Goal: Task Accomplishment & Management: Use online tool/utility

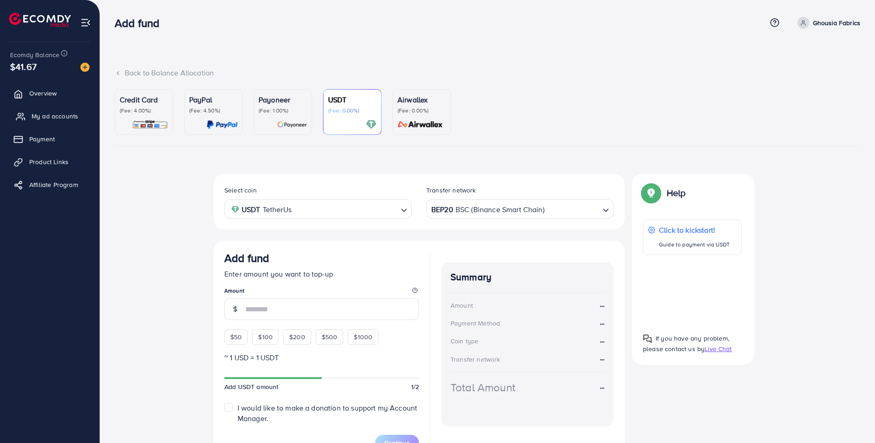
click at [58, 114] on span "My ad accounts" at bounding box center [55, 116] width 47 height 9
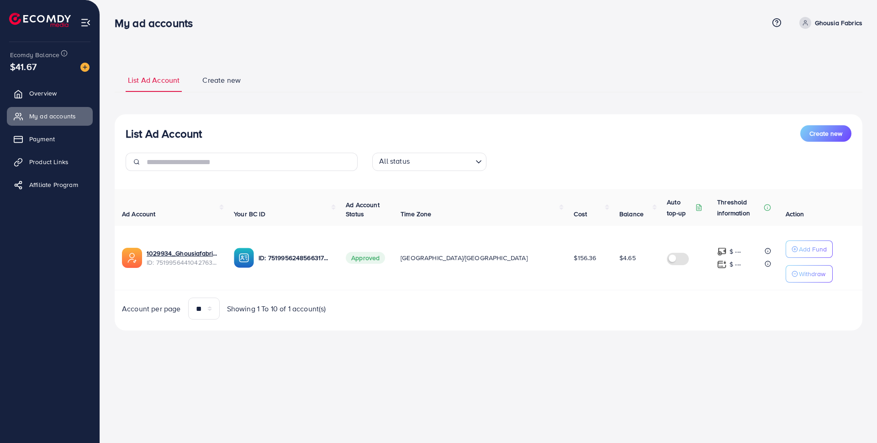
click at [58, 149] on ul "Overview My ad accounts Payment Product Links Affiliate Program" at bounding box center [50, 141] width 100 height 123
click at [55, 172] on ul "Overview My ad accounts Payment Product Links Affiliate Program" at bounding box center [50, 141] width 100 height 123
click at [49, 158] on span "Product Links" at bounding box center [51, 161] width 39 height 9
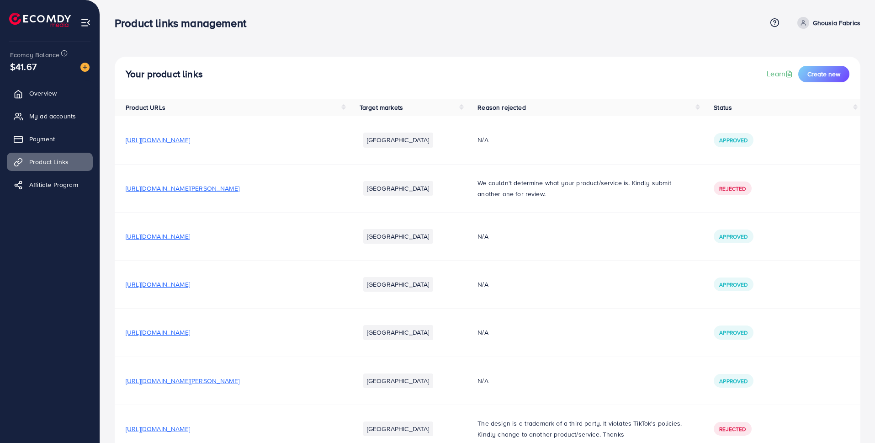
scroll to position [100, 0]
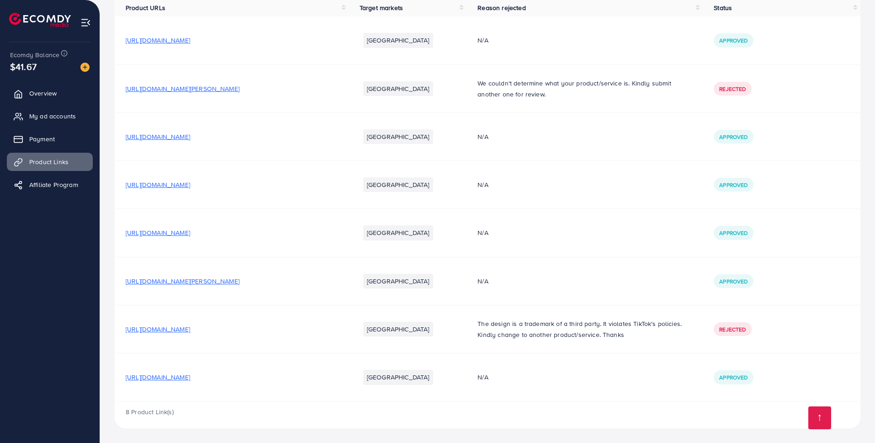
drag, startPoint x: 262, startPoint y: 379, endPoint x: 122, endPoint y: 381, distance: 139.4
click at [122, 381] on td "[URL][DOMAIN_NAME]" at bounding box center [232, 377] width 234 height 48
copy span "[URL][DOMAIN_NAME]"
click at [85, 117] on link "My ad accounts" at bounding box center [50, 116] width 86 height 18
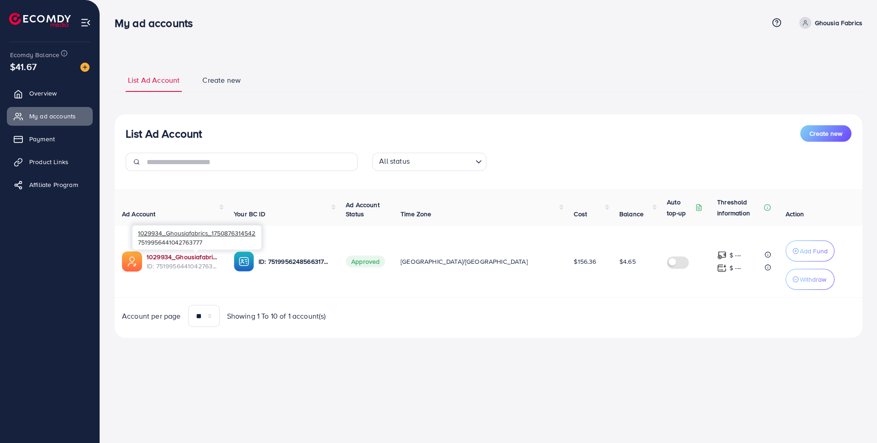
click at [210, 257] on link "1029934_Ghousiafabrics_1750876314542" at bounding box center [183, 256] width 73 height 9
click at [69, 168] on link "Product Links" at bounding box center [50, 162] width 86 height 18
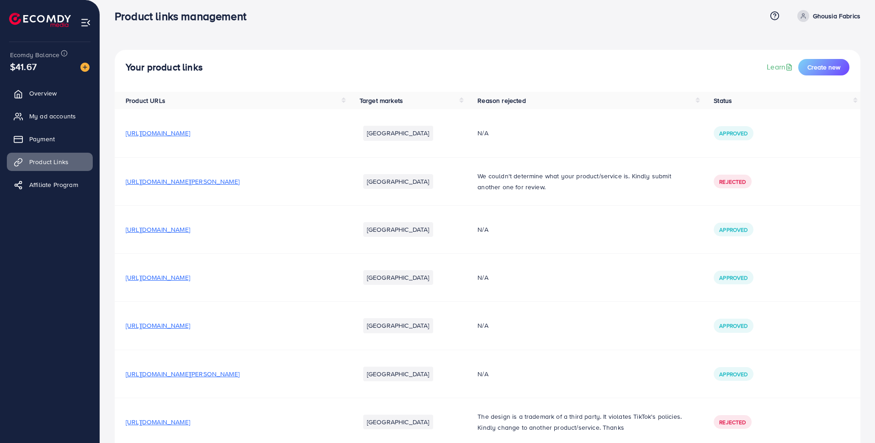
scroll to position [100, 0]
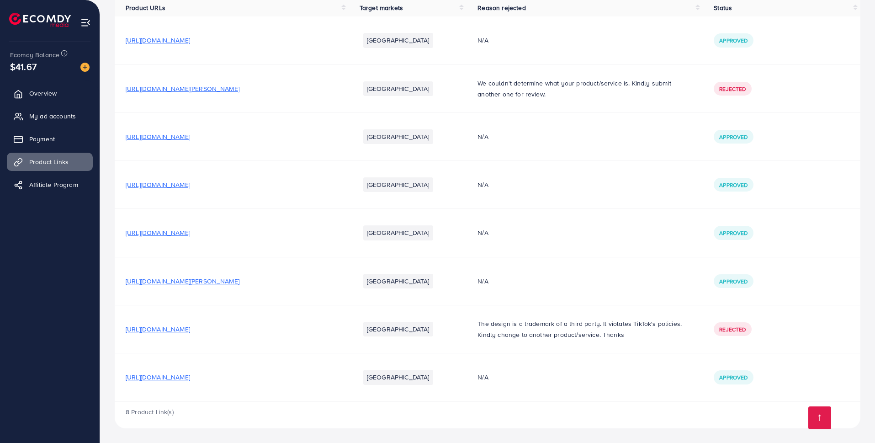
drag, startPoint x: 260, startPoint y: 378, endPoint x: 117, endPoint y: 364, distance: 144.6
click at [117, 364] on td "[URL][DOMAIN_NAME]" at bounding box center [232, 377] width 234 height 48
copy span "[URL][DOMAIN_NAME]"
